Goal: Task Accomplishment & Management: Complete application form

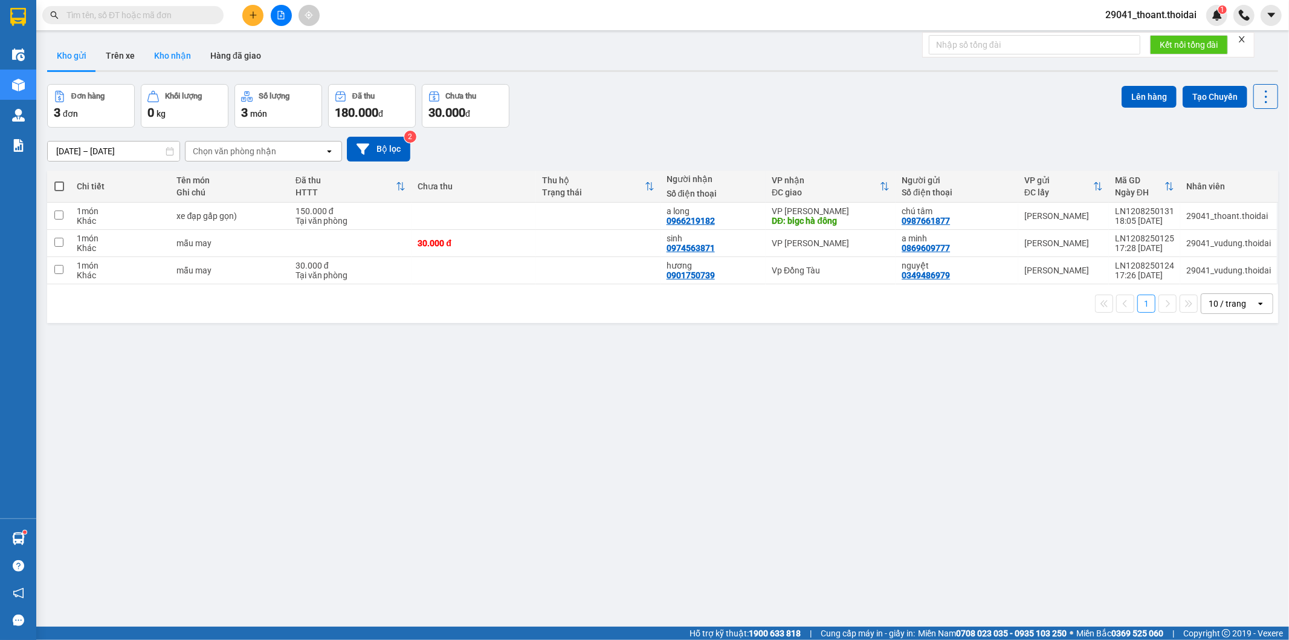
click at [162, 61] on button "Kho nhận" at bounding box center [172, 55] width 56 height 29
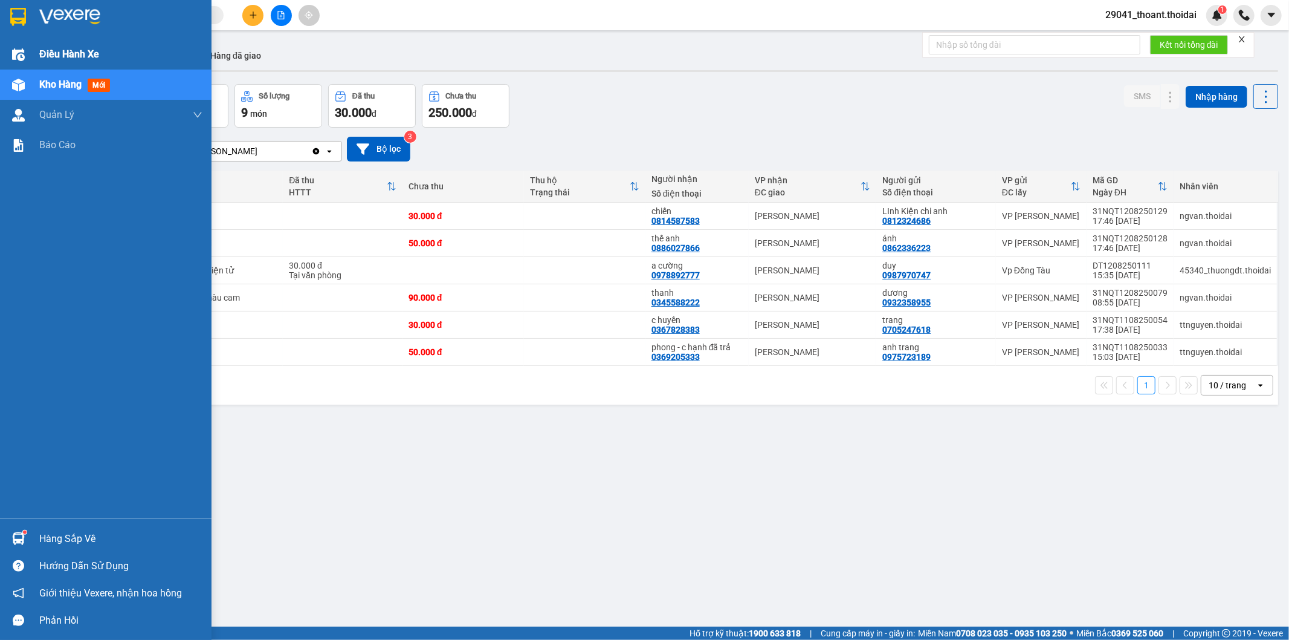
click at [65, 52] on span "Điều hành xe" at bounding box center [69, 54] width 60 height 15
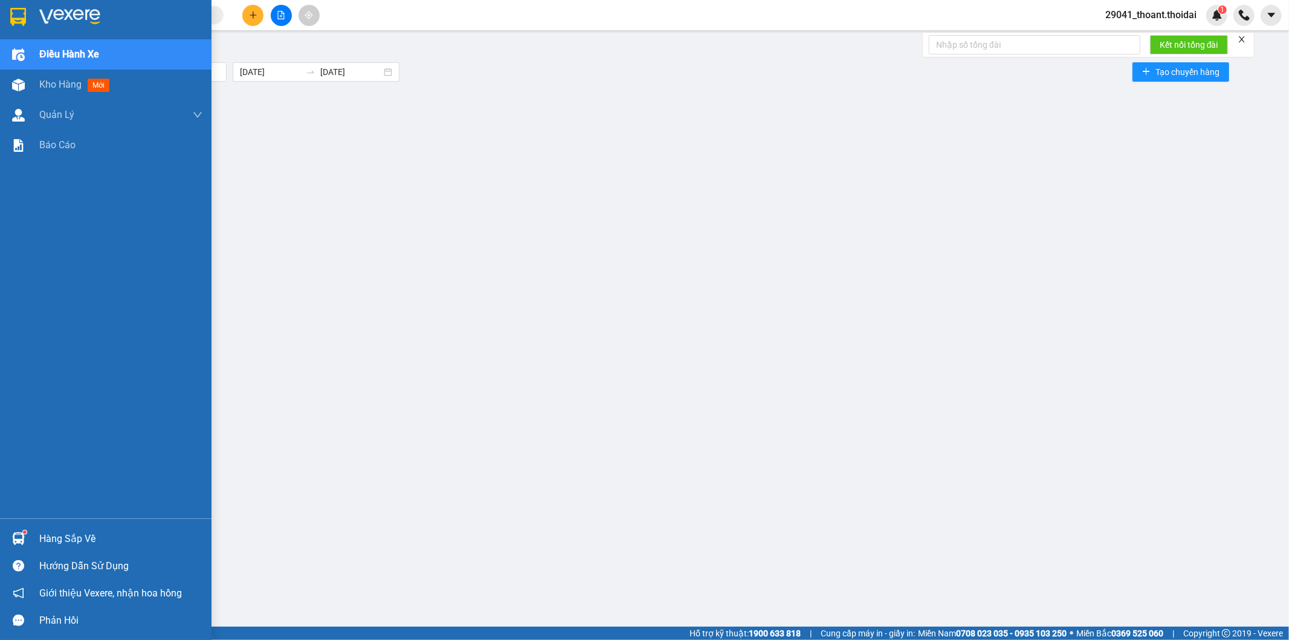
click at [25, 26] on div at bounding box center [18, 16] width 21 height 21
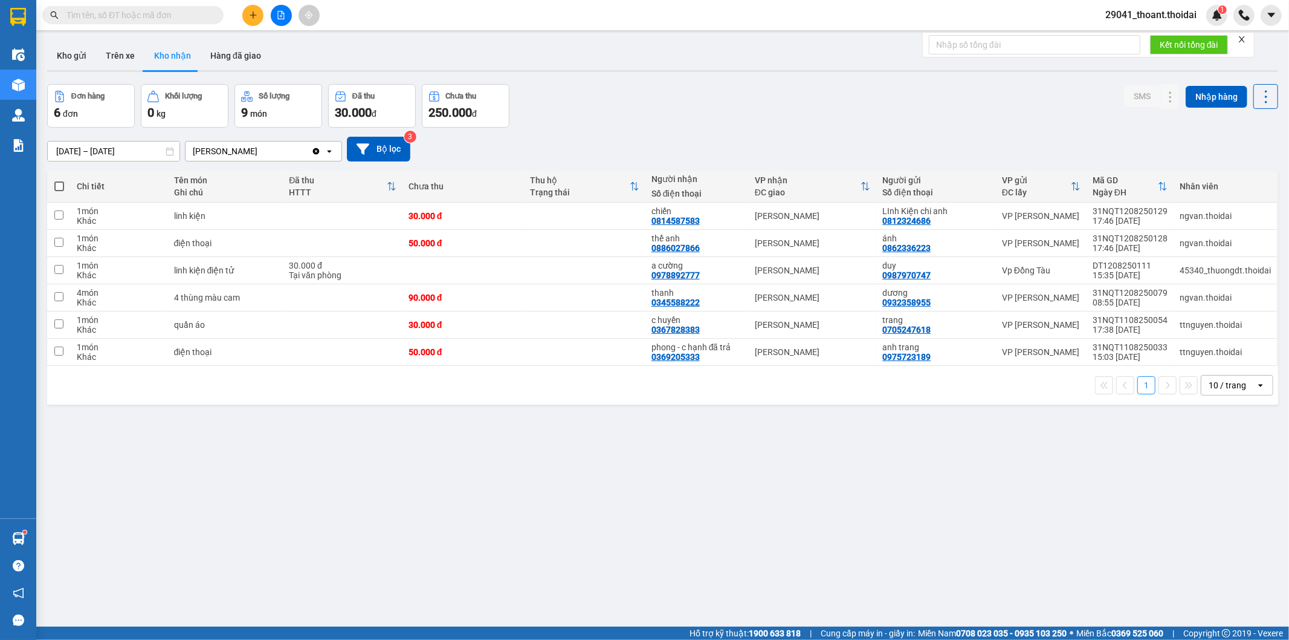
click at [65, 35] on main "ver 1.8.137 Kho gửi Trên xe Kho nhận Hàng đã giao Đơn hàng 6 đơn Khối lượng 0 k…" at bounding box center [644, 313] width 1289 height 626
click at [69, 51] on button "Kho gửi" at bounding box center [71, 55] width 49 height 29
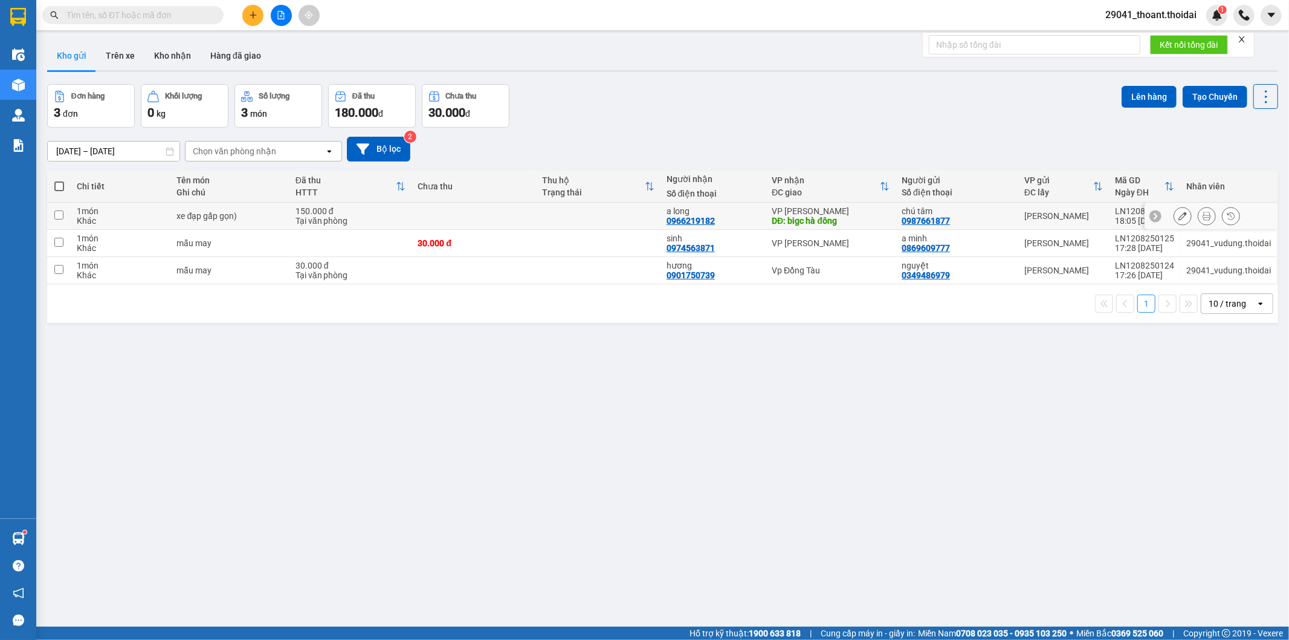
click at [143, 209] on div "1 món" at bounding box center [121, 211] width 88 height 10
checkbox input "true"
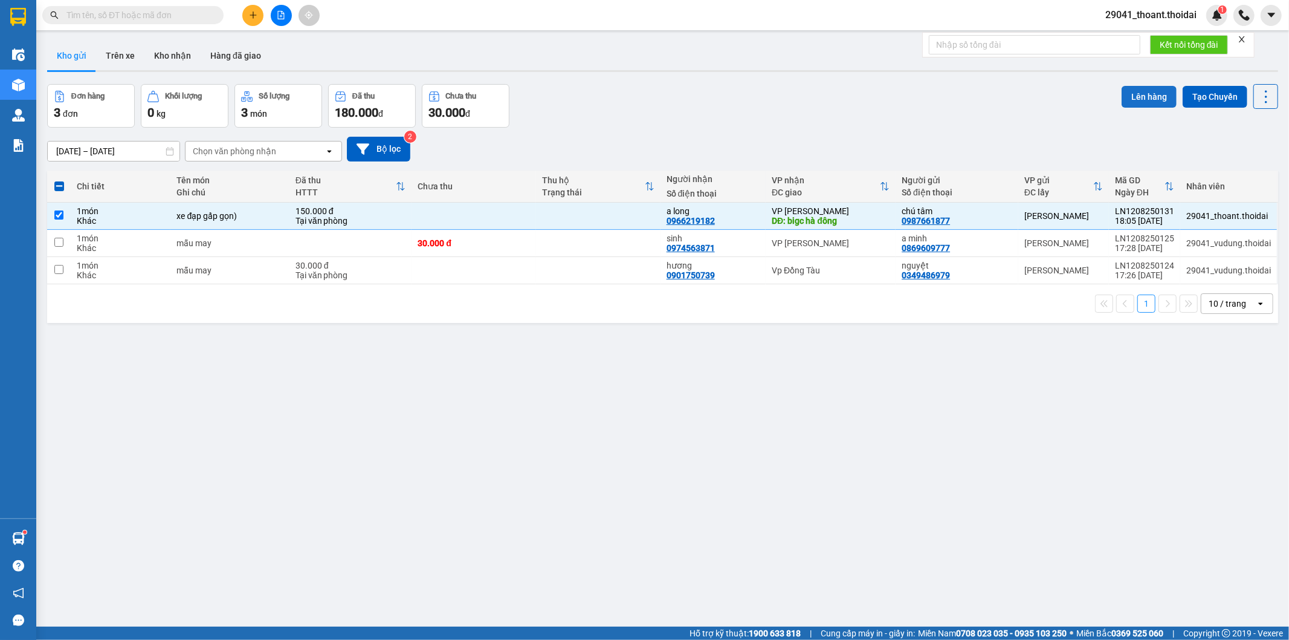
click at [1132, 89] on button "Lên hàng" at bounding box center [1149, 97] width 55 height 22
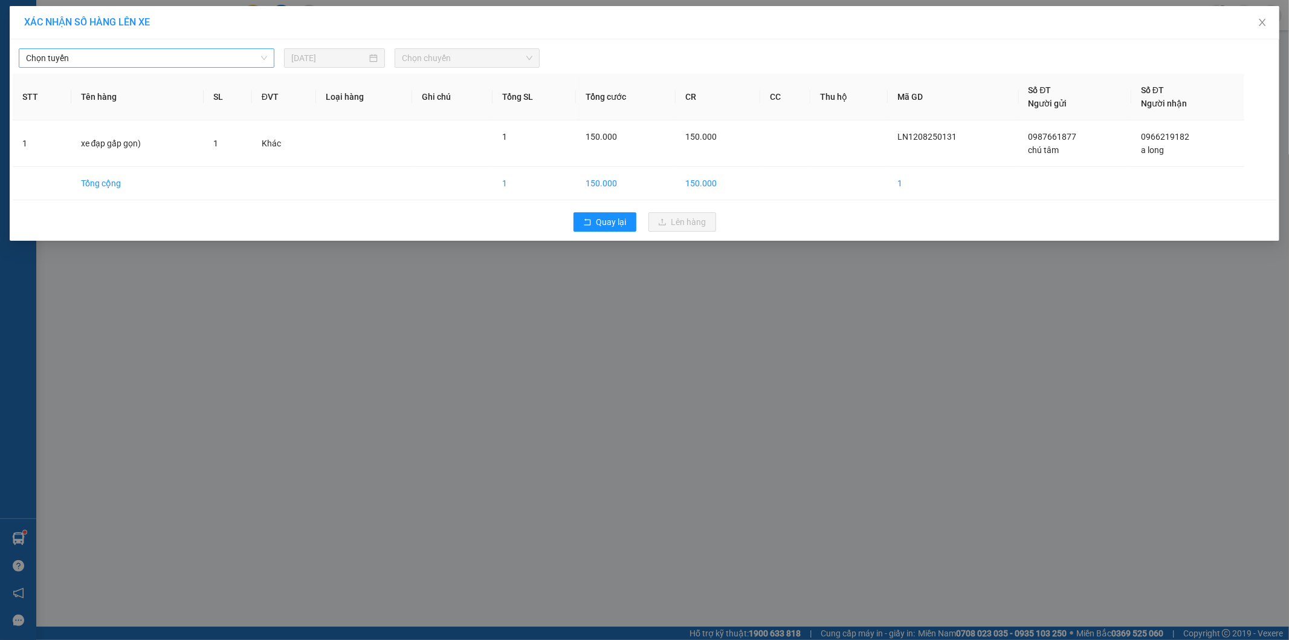
click at [121, 54] on span "Chọn tuyến" at bounding box center [146, 58] width 241 height 18
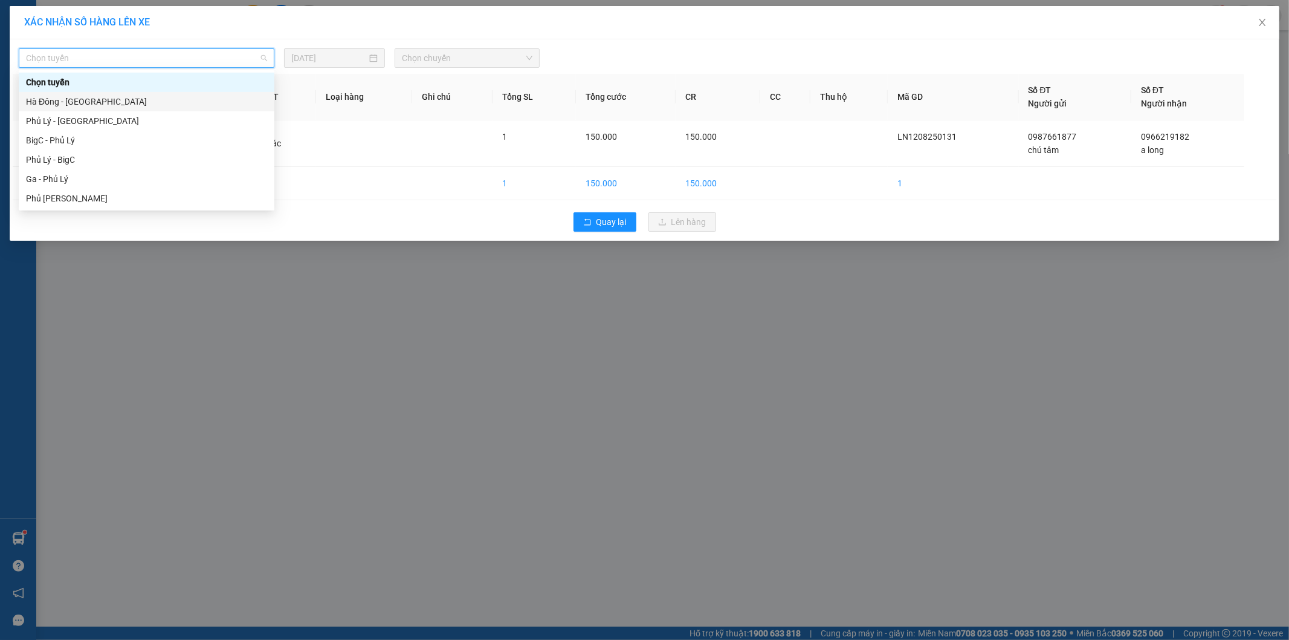
click at [94, 116] on div "Phủ Lý - [GEOGRAPHIC_DATA]" at bounding box center [146, 120] width 241 height 13
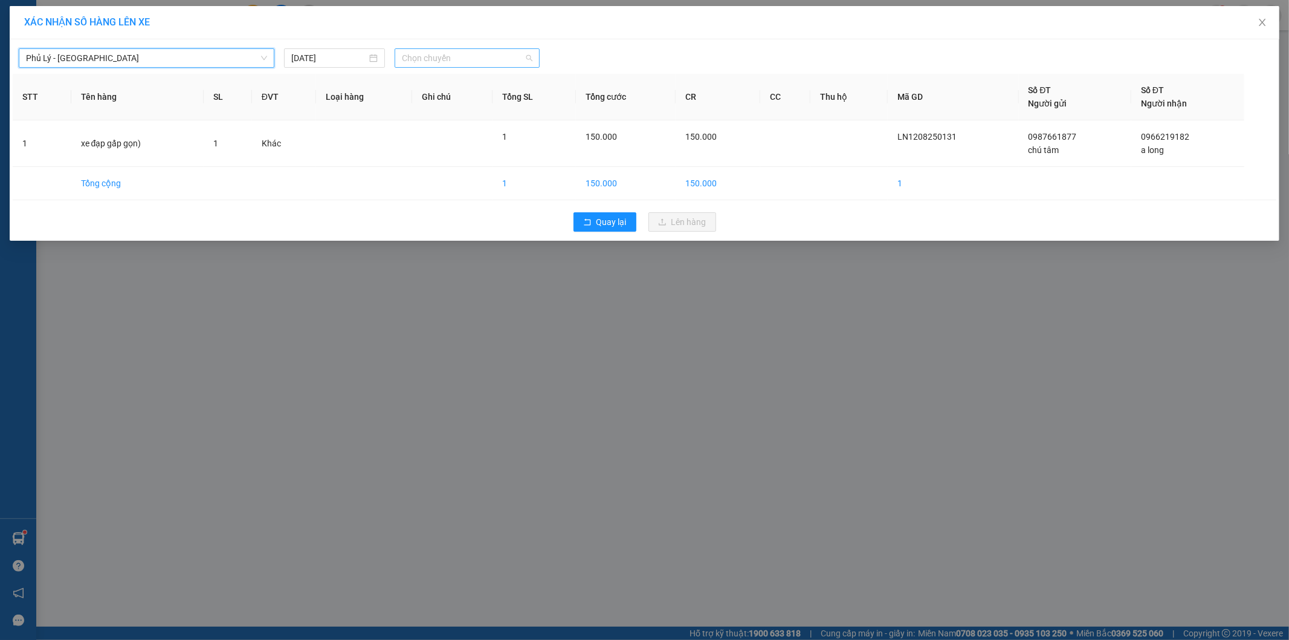
click at [413, 52] on span "Chọn chuyến" at bounding box center [467, 58] width 131 height 18
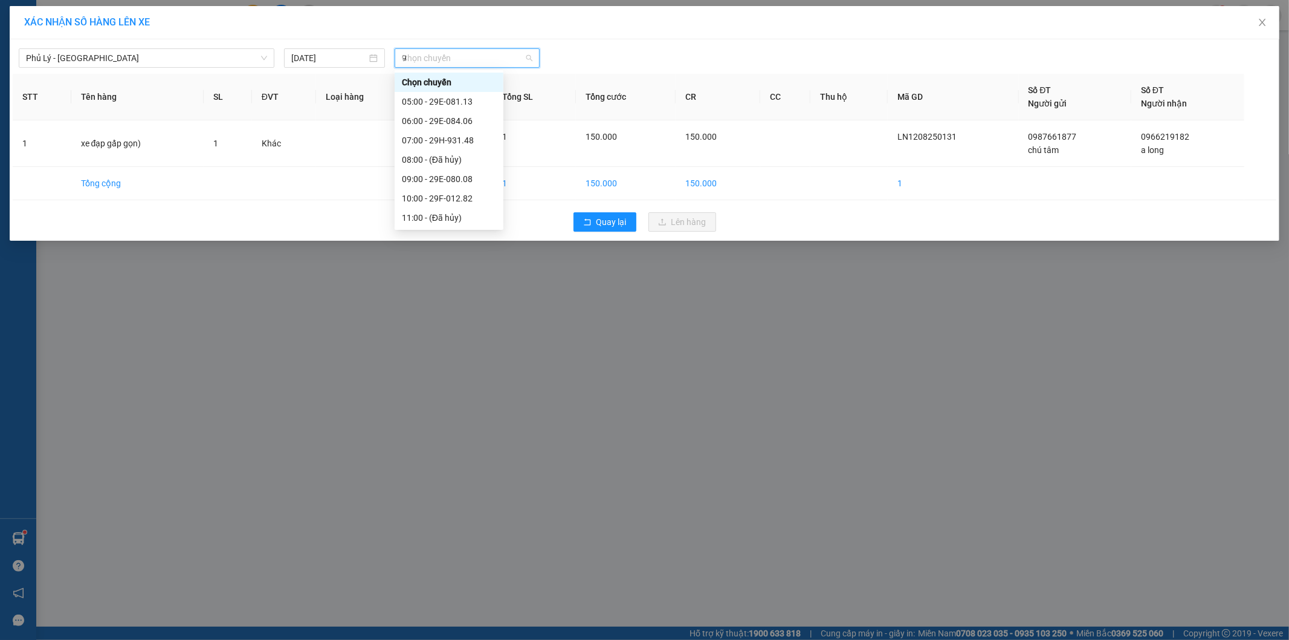
type input "97"
click at [479, 79] on div "20:00 - 29H-931.97" at bounding box center [449, 82] width 94 height 13
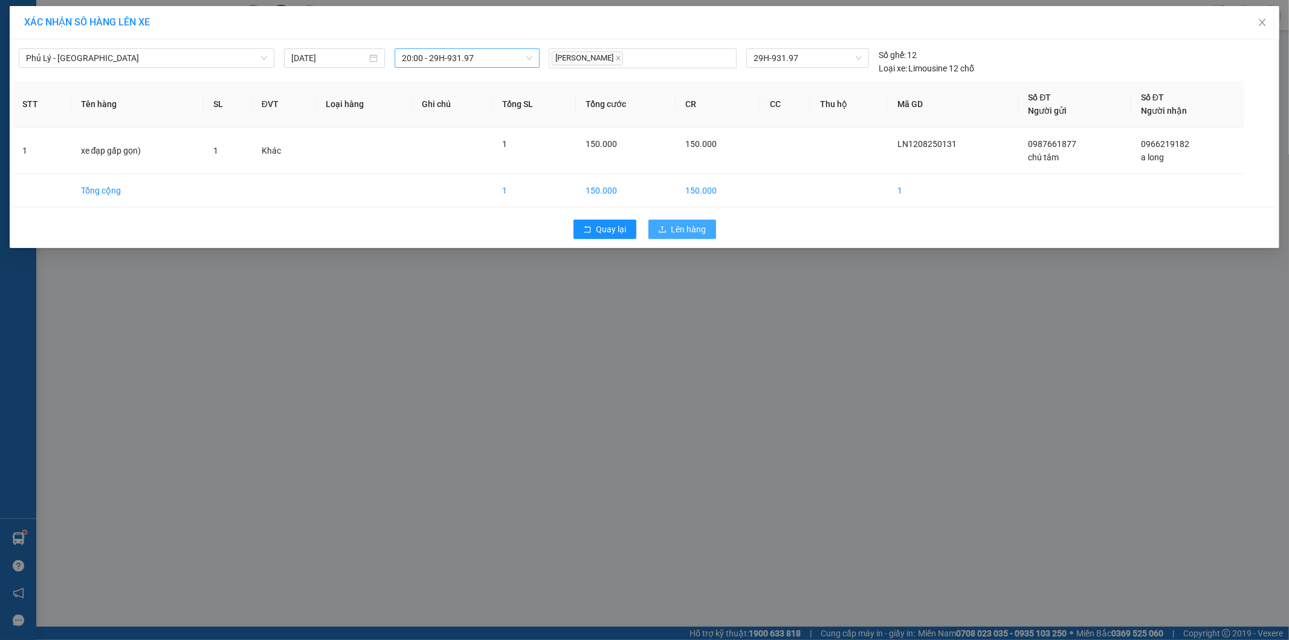
click at [688, 233] on span "Lên hàng" at bounding box center [689, 228] width 35 height 13
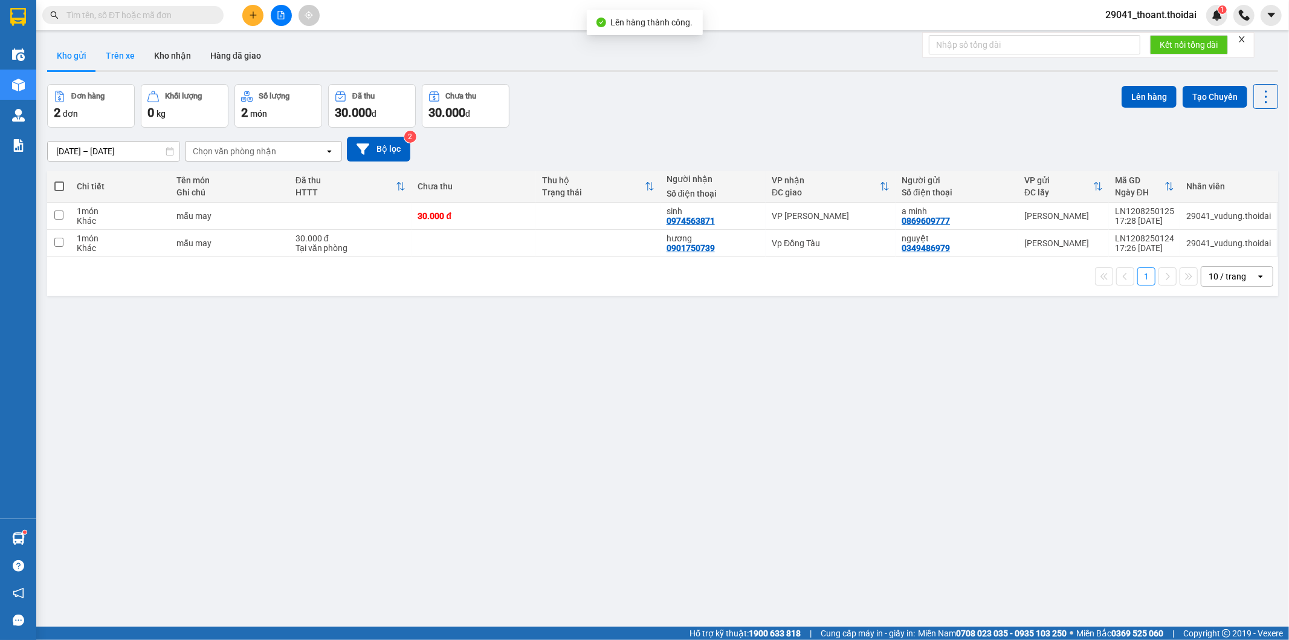
click at [113, 55] on button "Trên xe" at bounding box center [120, 55] width 48 height 29
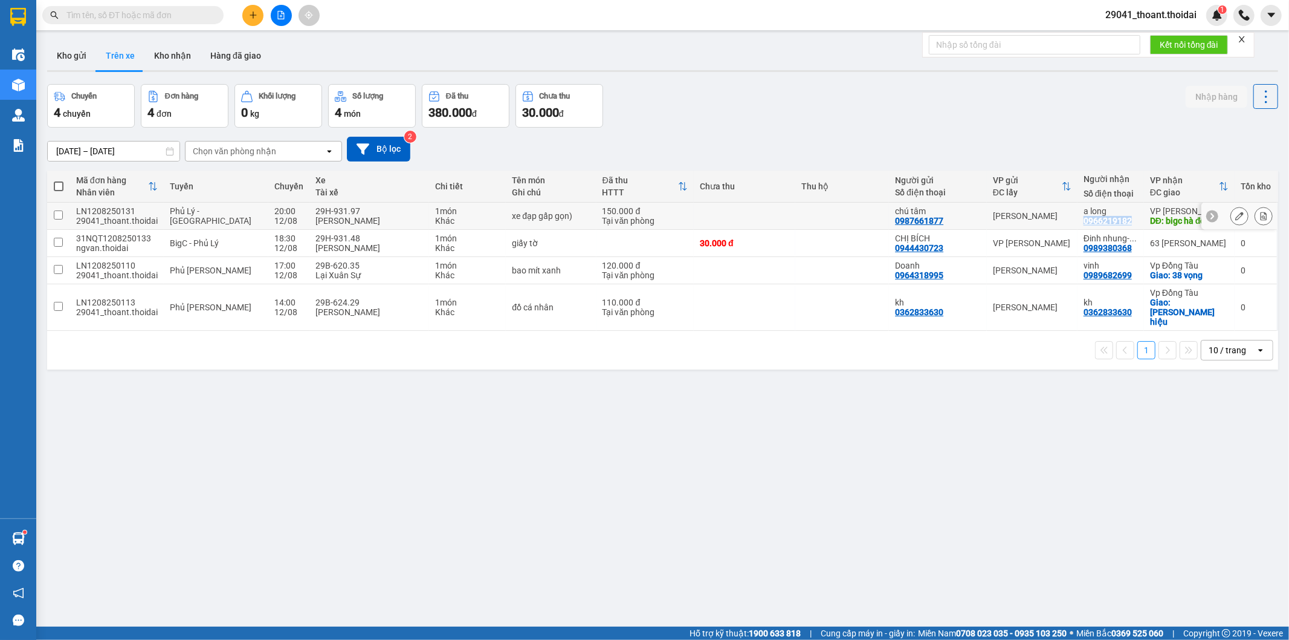
drag, startPoint x: 1072, startPoint y: 219, endPoint x: 1126, endPoint y: 219, distance: 54.4
click at [1126, 219] on td "a long 0966219182" at bounding box center [1111, 215] width 66 height 27
checkbox input "true"
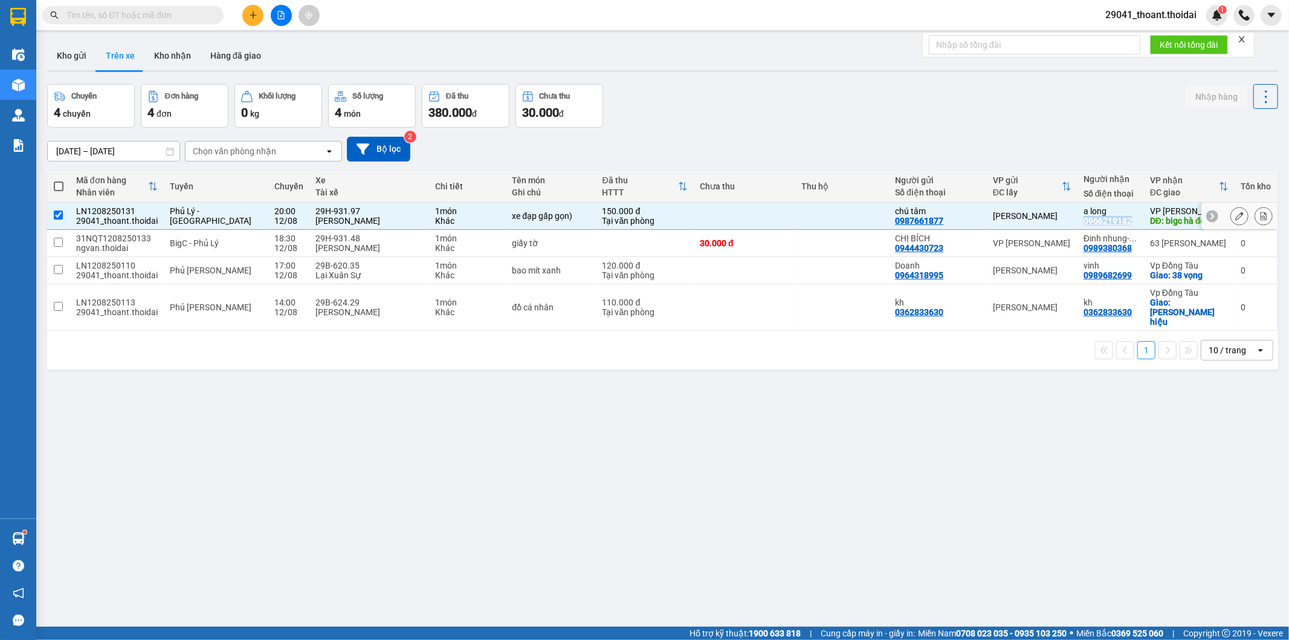
copy div "0966219182"
click at [1231, 215] on button at bounding box center [1239, 216] width 17 height 21
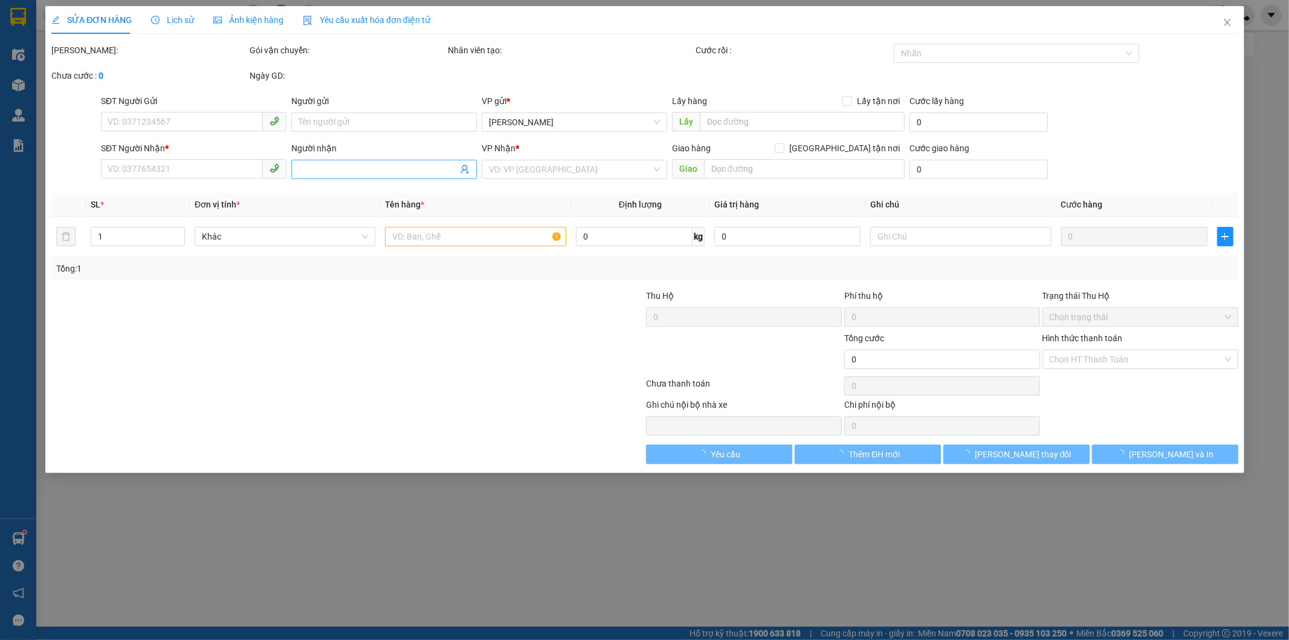
type input "0987661877"
type input "chú tâm"
type input "0966219182"
type input "a long"
type input "bigc [GEOGRAPHIC_DATA]"
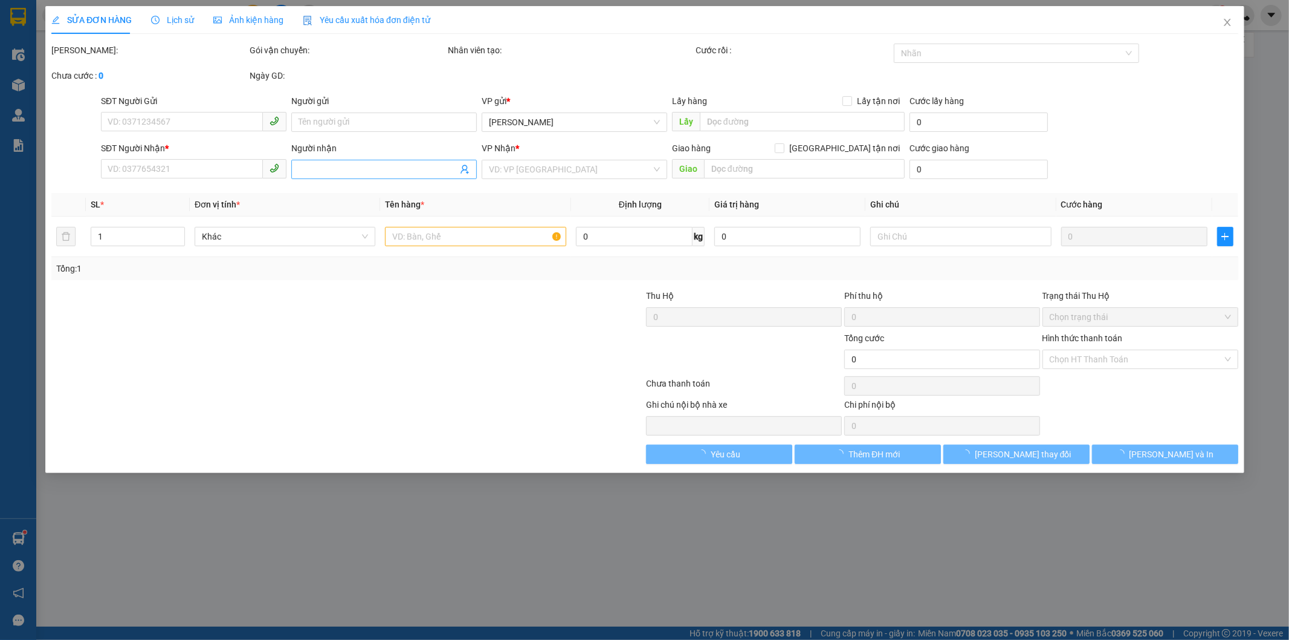
type input "150.000"
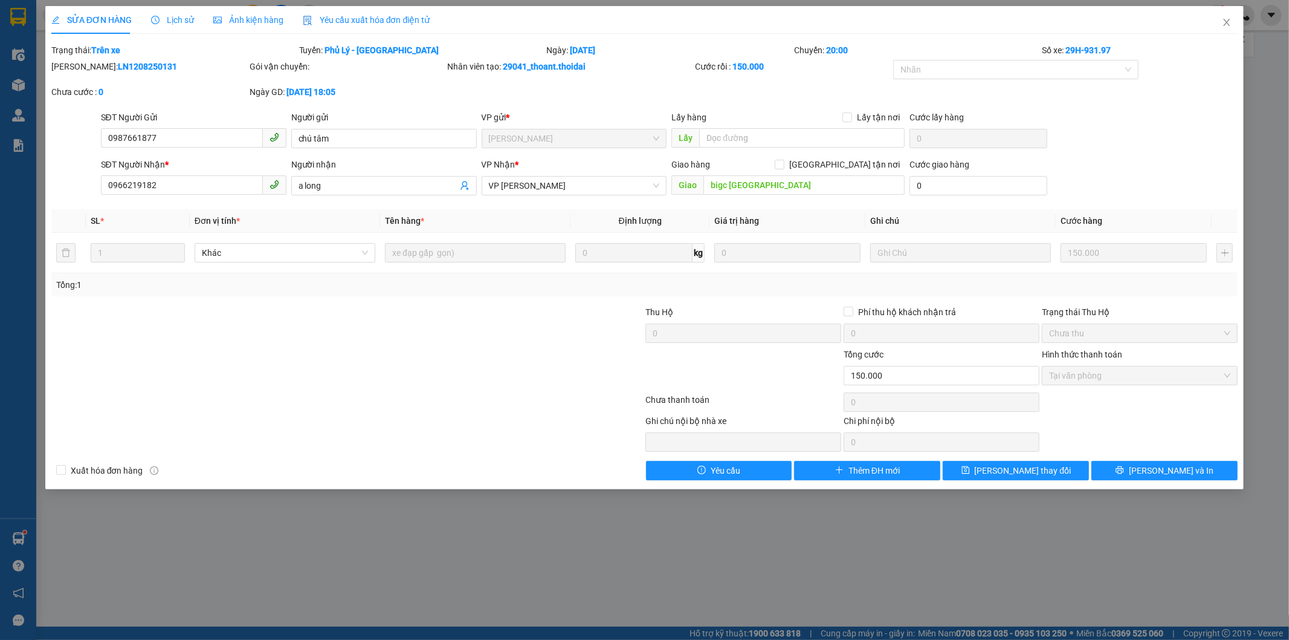
click at [1001, 533] on div "SỬA ĐƠN HÀNG Lịch sử Ảnh kiện hàng Yêu cầu xuất hóa đơn điện tử Total Paid Fee …" at bounding box center [644, 320] width 1289 height 640
click at [1235, 19] on span "Close" at bounding box center [1227, 23] width 34 height 34
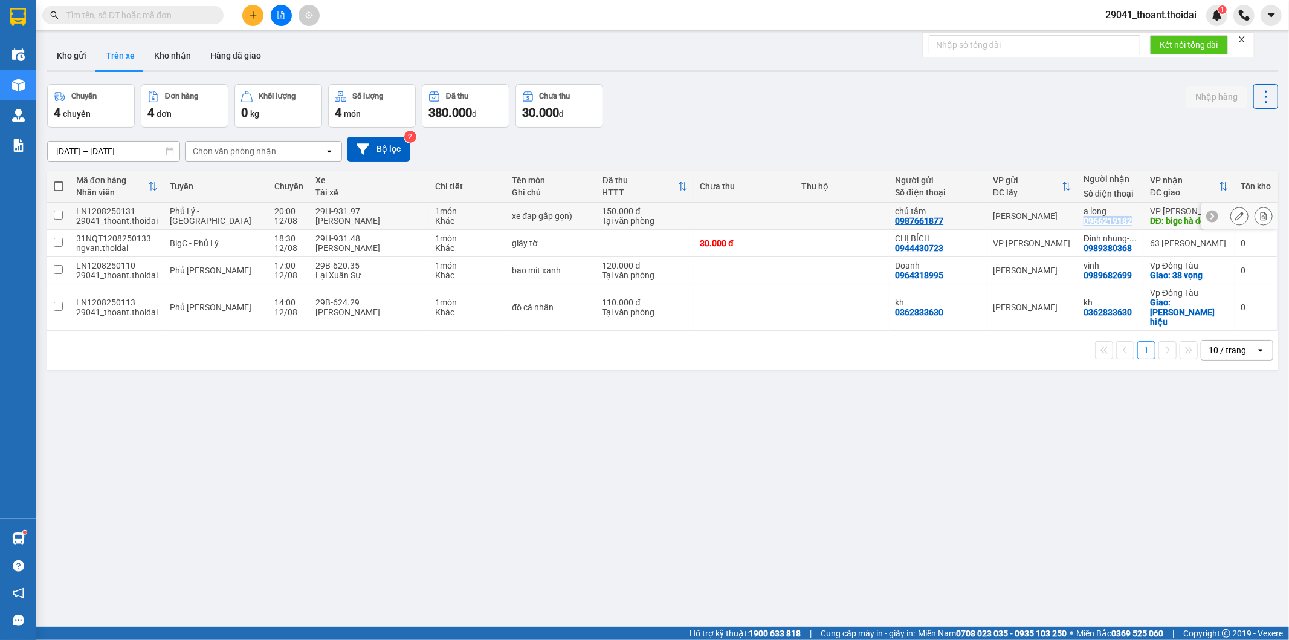
drag, startPoint x: 1067, startPoint y: 222, endPoint x: 1123, endPoint y: 218, distance: 56.4
click at [1123, 218] on td "a long 0966219182" at bounding box center [1111, 215] width 66 height 27
checkbox input "true"
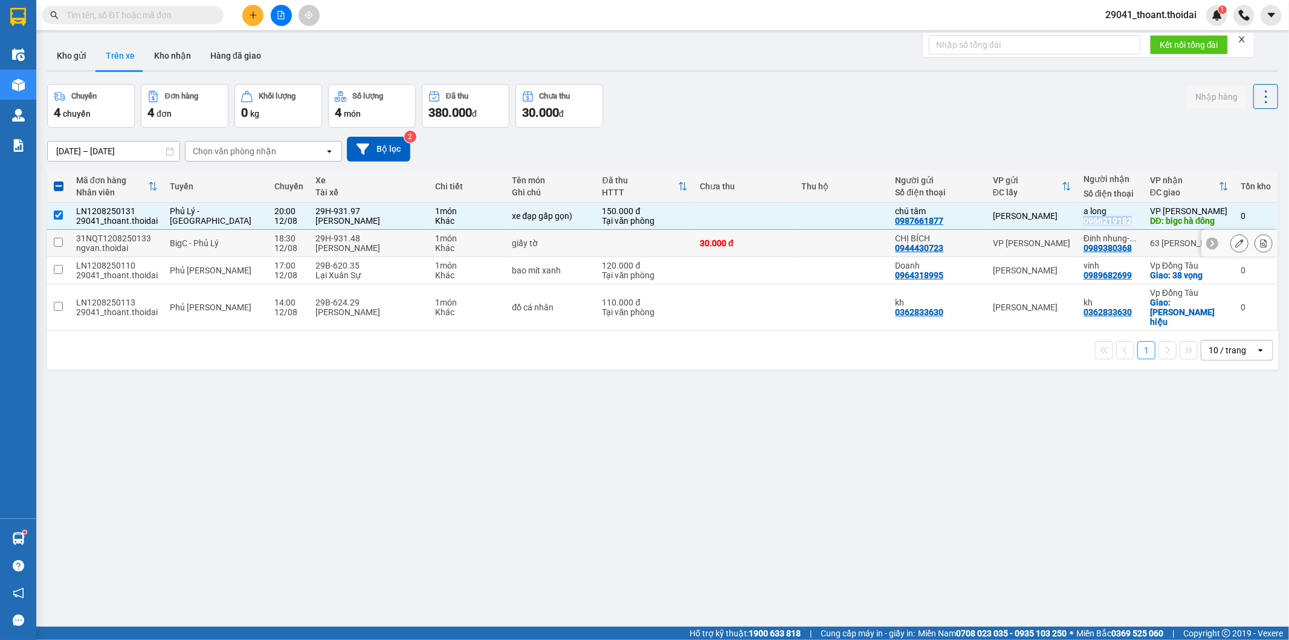
copy div "0966219182"
click at [170, 55] on button "Kho nhận" at bounding box center [172, 55] width 56 height 29
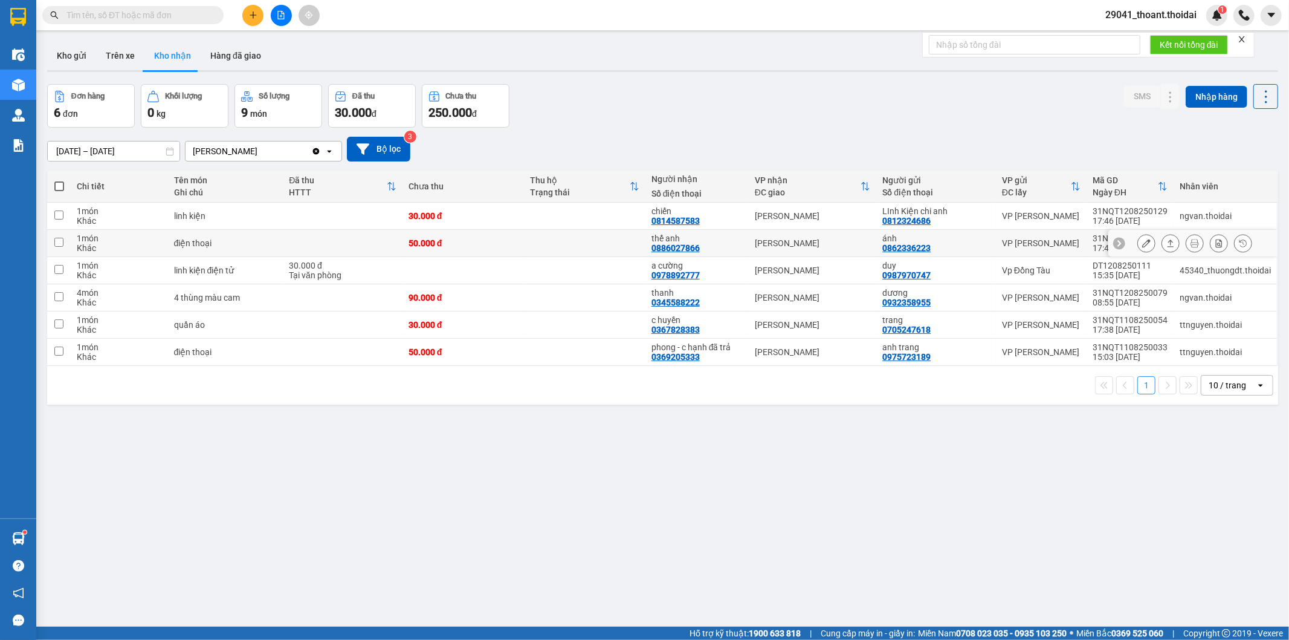
click at [226, 241] on div "điện thoại" at bounding box center [225, 243] width 103 height 10
checkbox input "true"
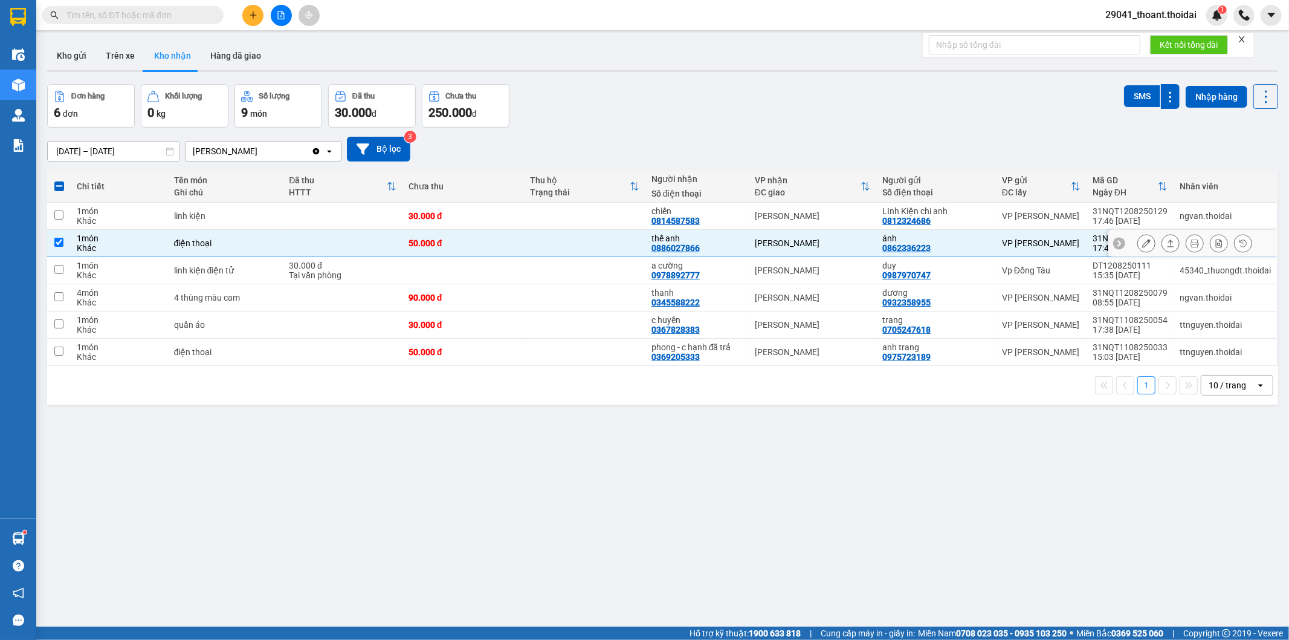
click at [1142, 242] on icon at bounding box center [1146, 243] width 8 height 8
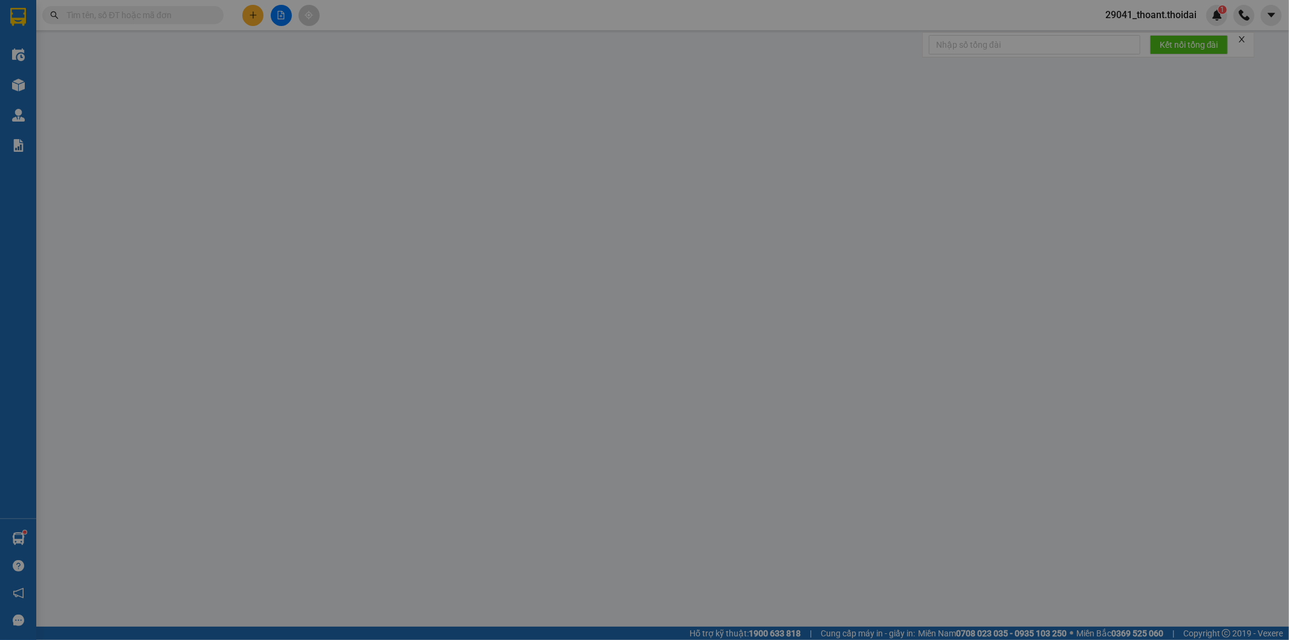
type input "0862336223"
type input "ánh"
type input "0886027866"
type input "thế anh"
type input "50.000"
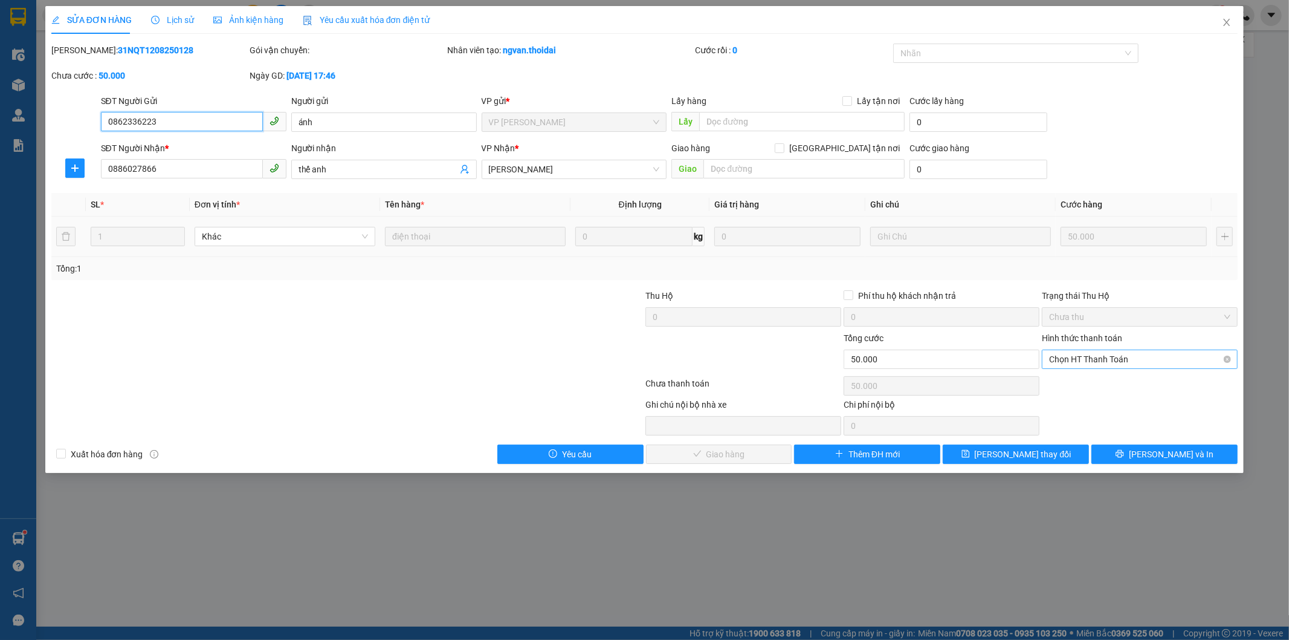
click at [1092, 364] on span "Chọn HT Thanh Toán" at bounding box center [1139, 359] width 181 height 18
click at [1084, 383] on div "Tại văn phòng" at bounding box center [1140, 383] width 181 height 13
type input "0"
click at [766, 451] on button "[PERSON_NAME] và Giao hàng" at bounding box center [719, 453] width 146 height 19
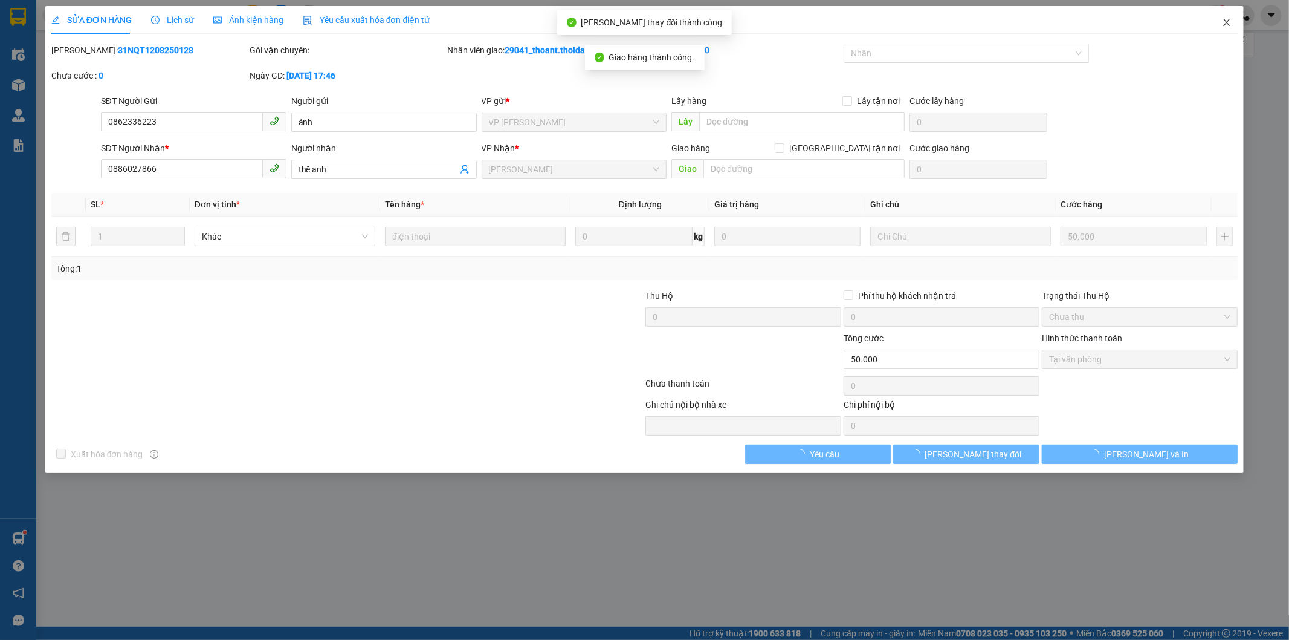
click at [1229, 22] on icon "close" at bounding box center [1227, 23] width 10 height 10
